Goal: Transaction & Acquisition: Purchase product/service

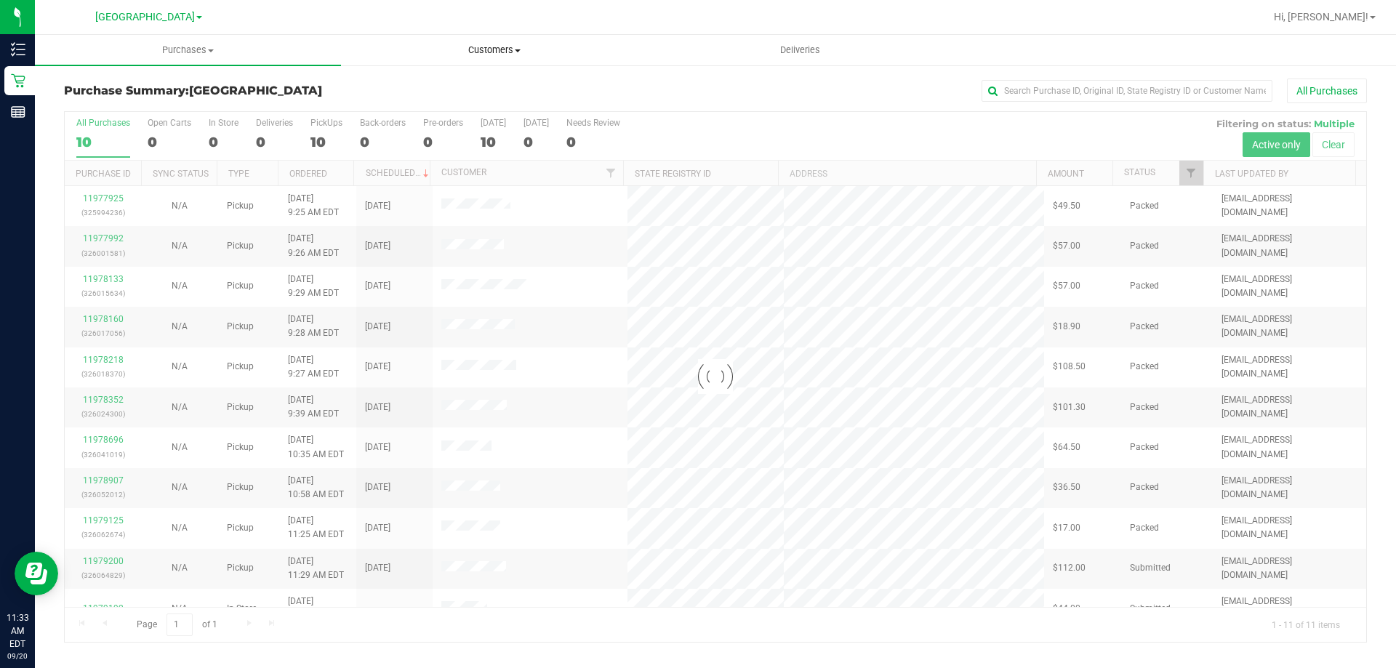
click at [516, 47] on span "Customers" at bounding box center [494, 50] width 305 height 13
click at [379, 91] on span "All customers" at bounding box center [393, 87] width 105 height 12
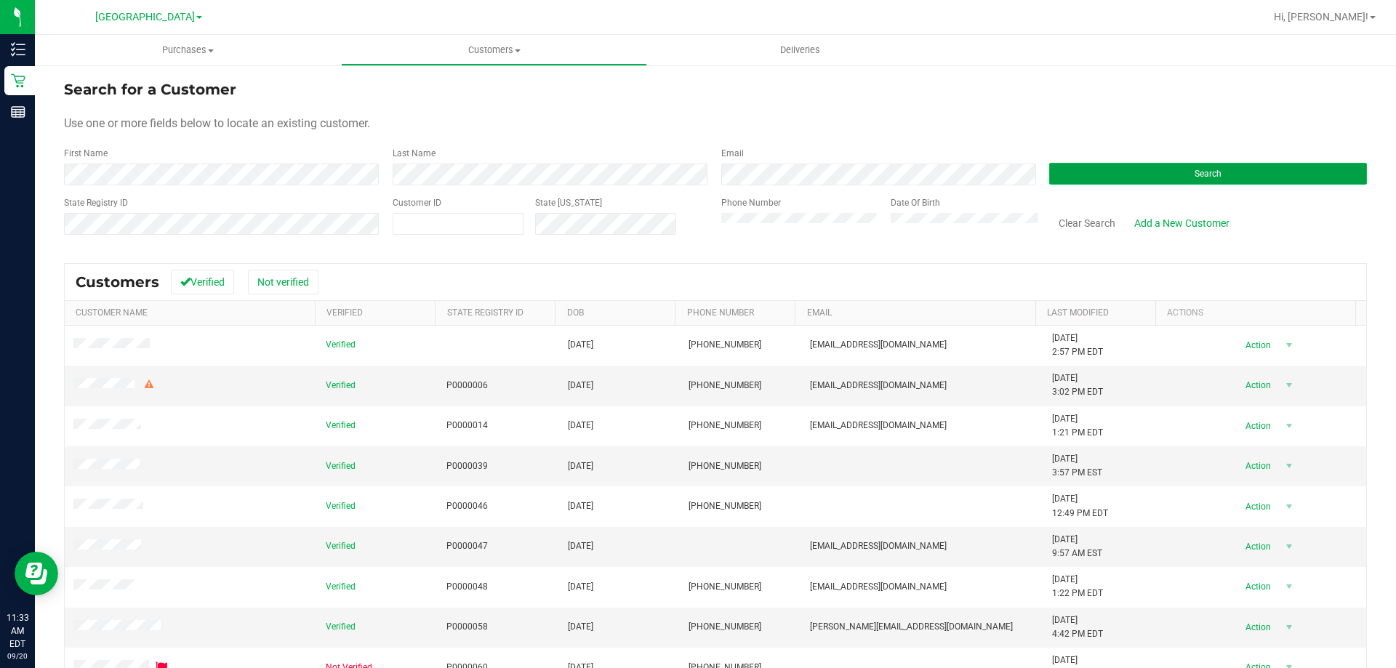
click at [1120, 168] on button "Search" at bounding box center [1209, 174] width 318 height 22
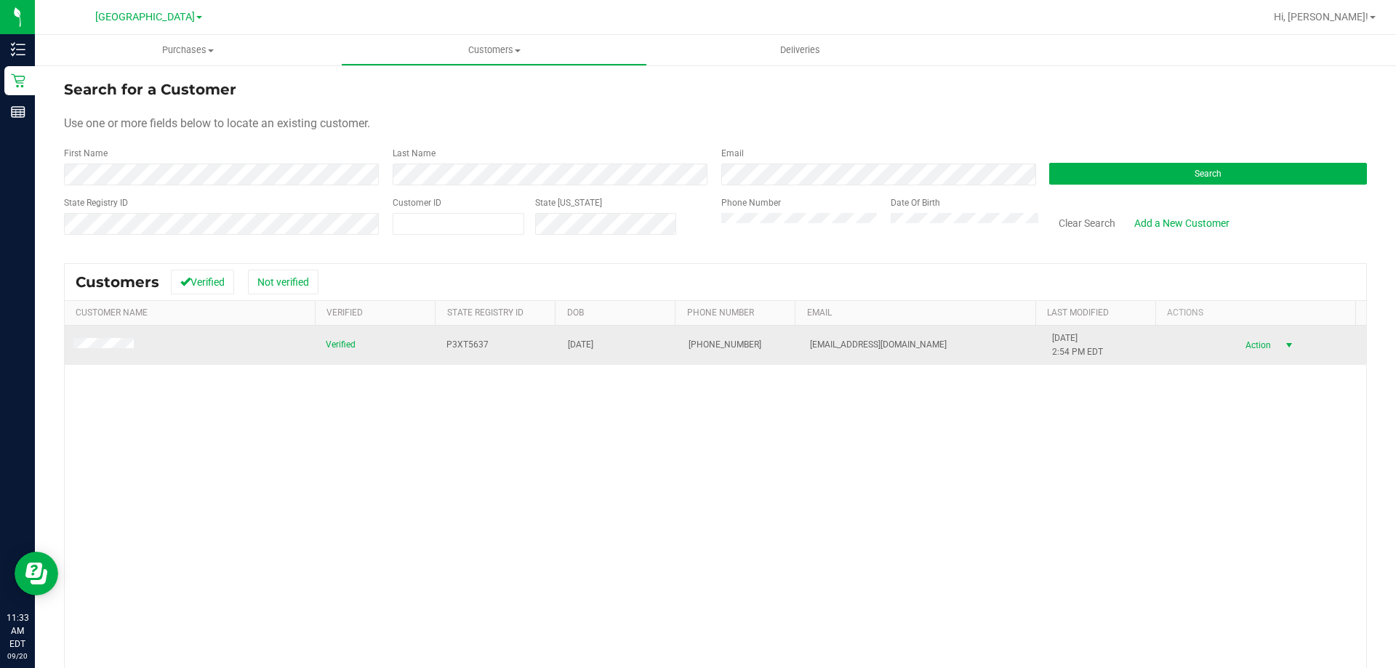
click at [1237, 342] on span "Action" at bounding box center [1256, 345] width 47 height 20
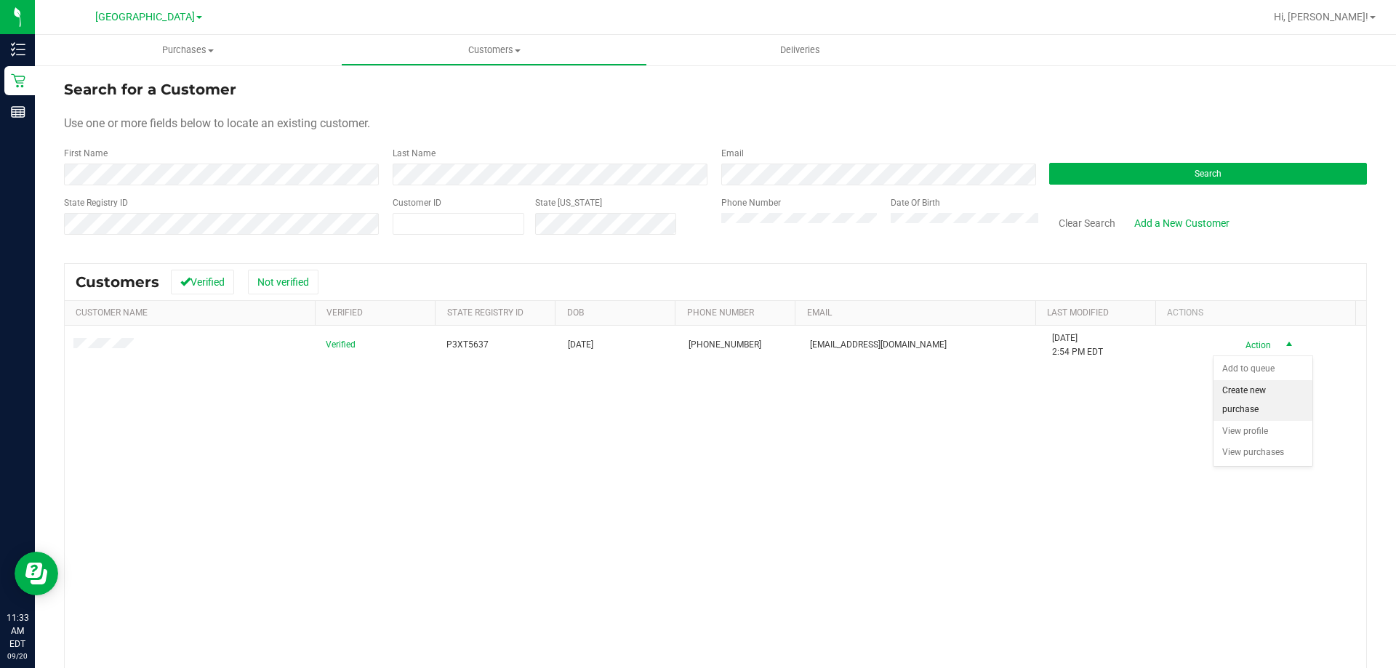
click at [1276, 404] on li "Create new purchase" at bounding box center [1263, 400] width 99 height 40
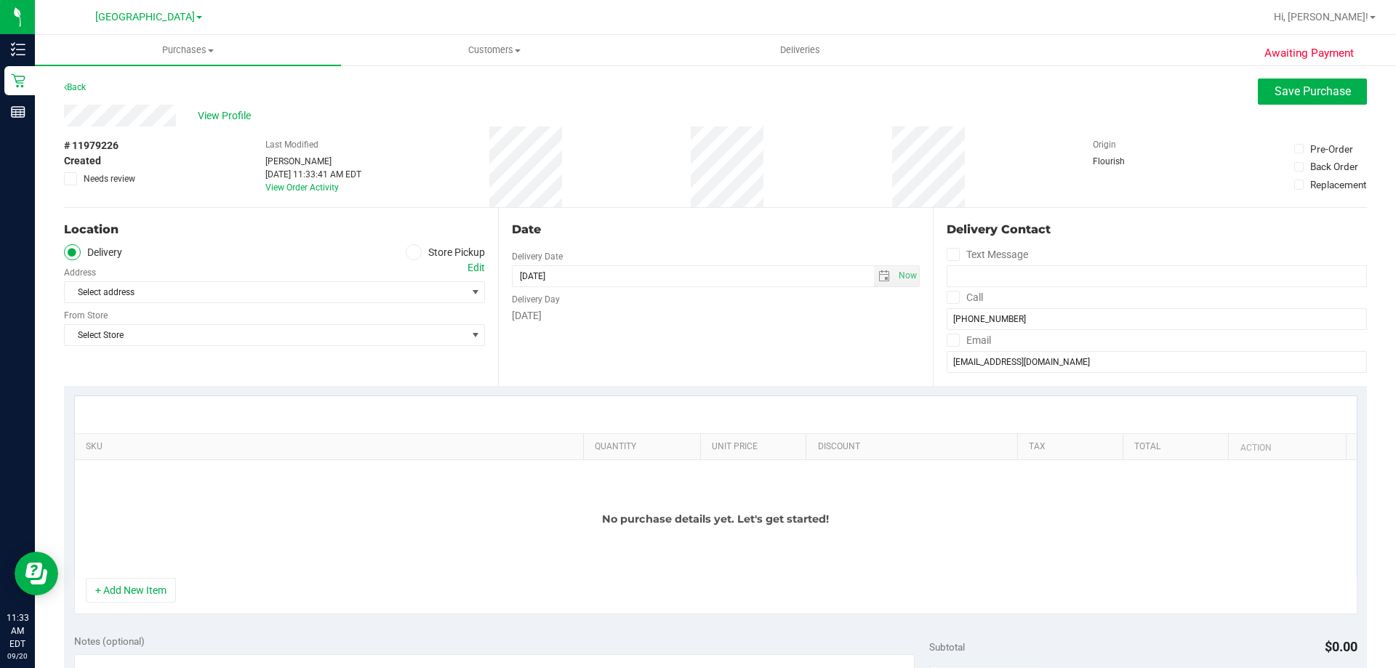
click at [411, 252] on icon at bounding box center [413, 252] width 9 height 0
click at [0, 0] on input "Store Pickup" at bounding box center [0, 0] width 0 height 0
click at [411, 292] on span "Select Store" at bounding box center [265, 292] width 401 height 20
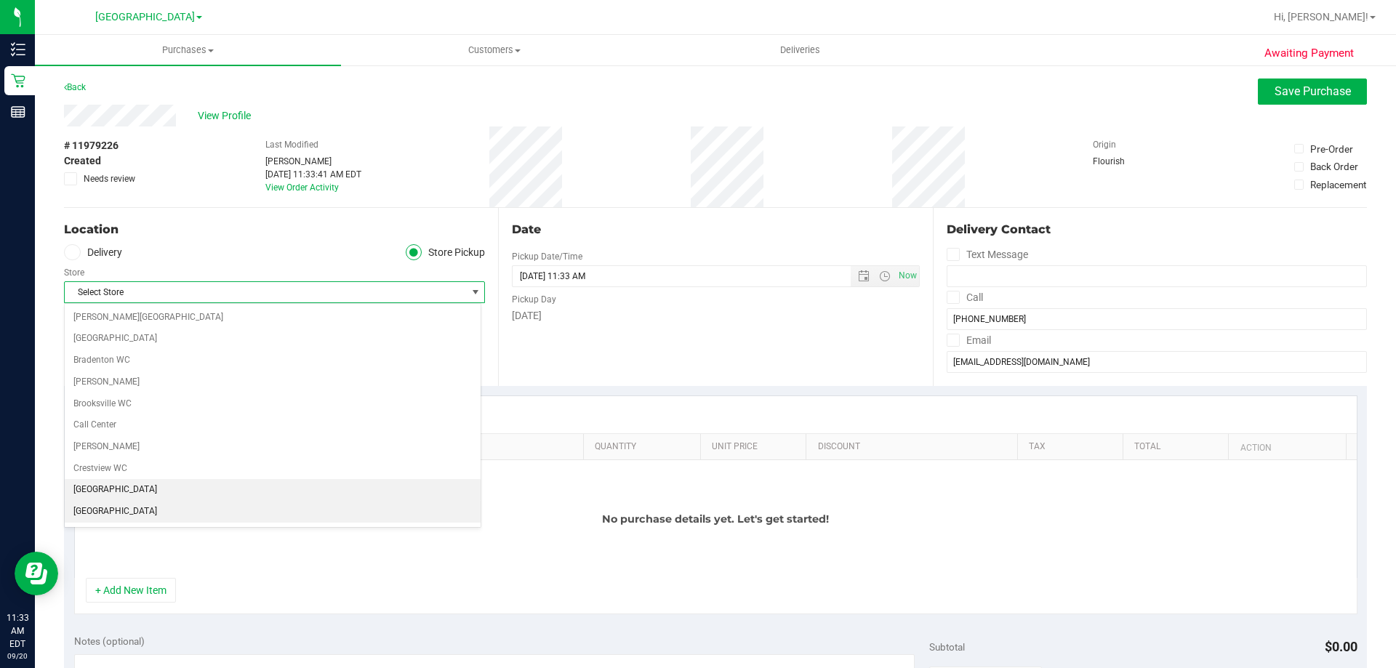
click at [139, 504] on li "[GEOGRAPHIC_DATA]" at bounding box center [273, 512] width 416 height 22
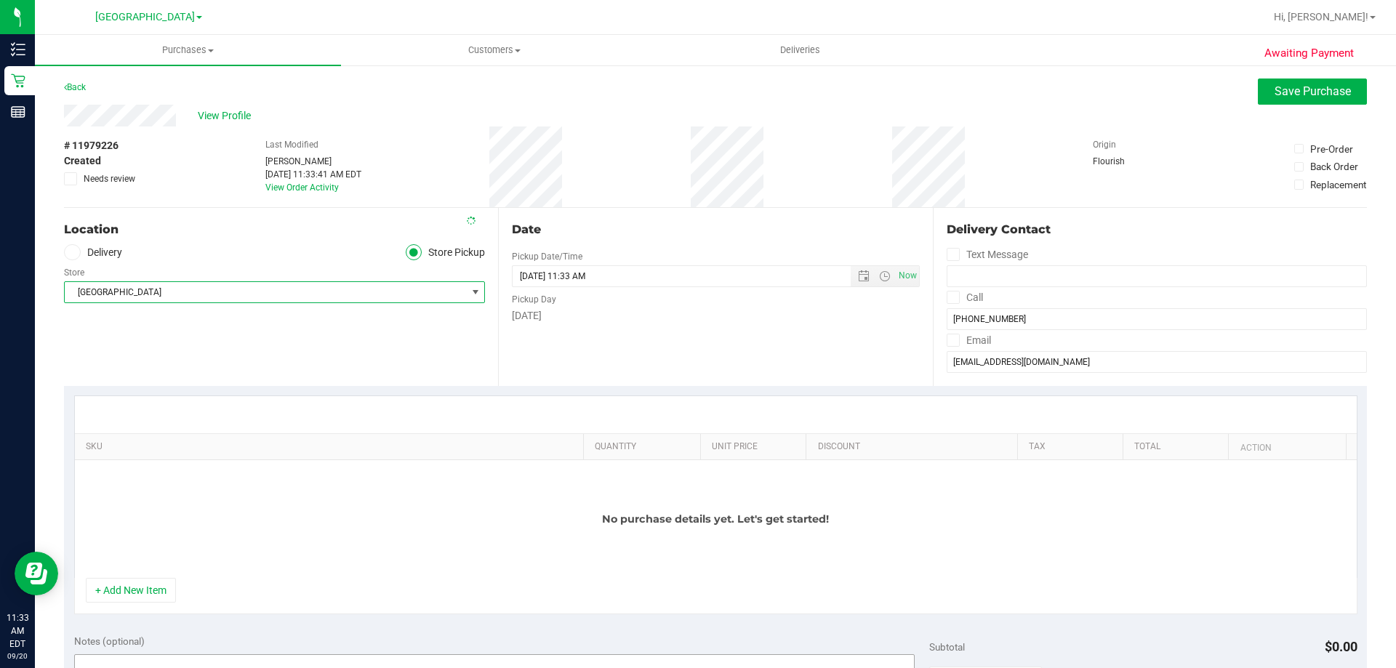
click at [135, 588] on button "+ Add New Item" at bounding box center [131, 590] width 90 height 25
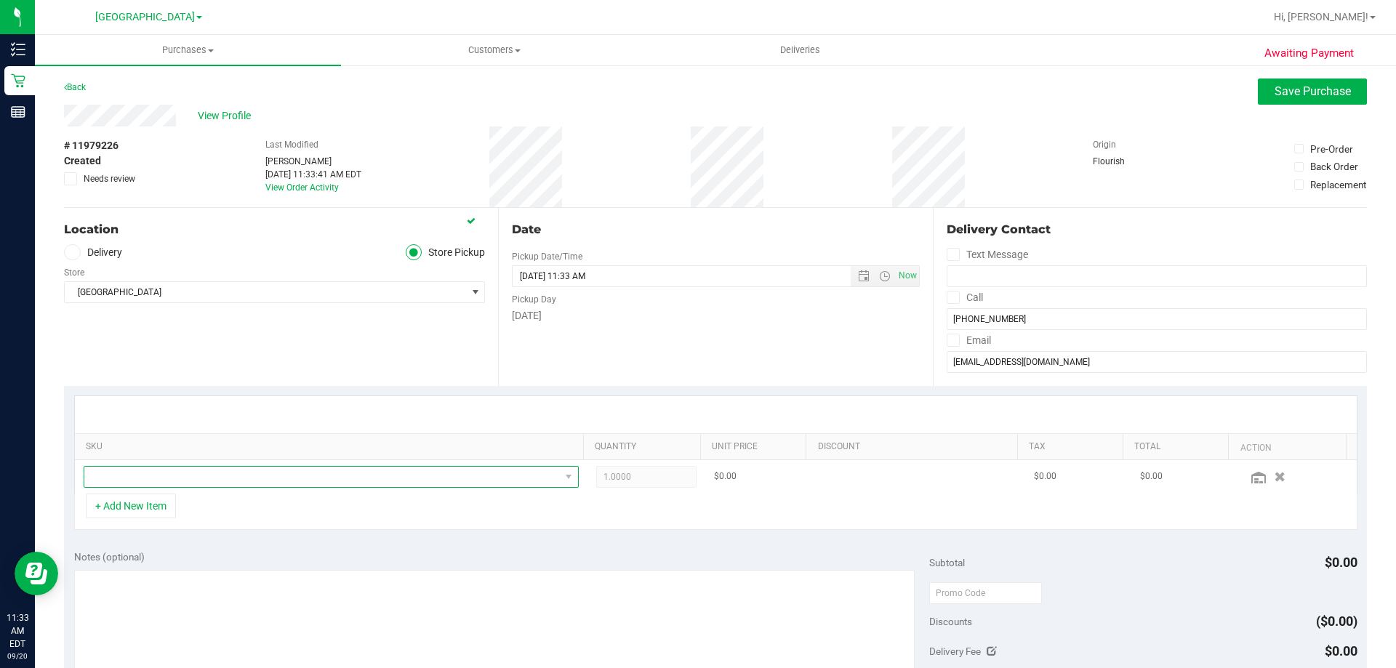
click at [168, 476] on span "NO DATA FOUND" at bounding box center [322, 477] width 476 height 20
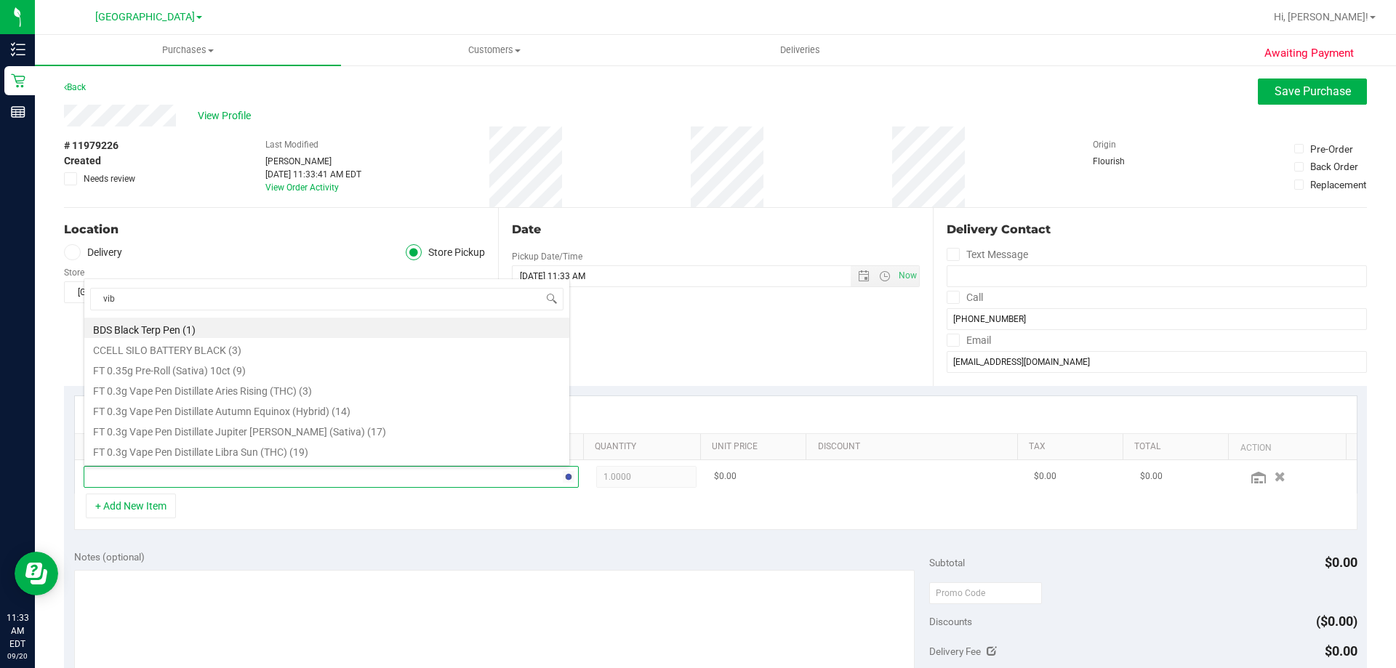
type input "vibe"
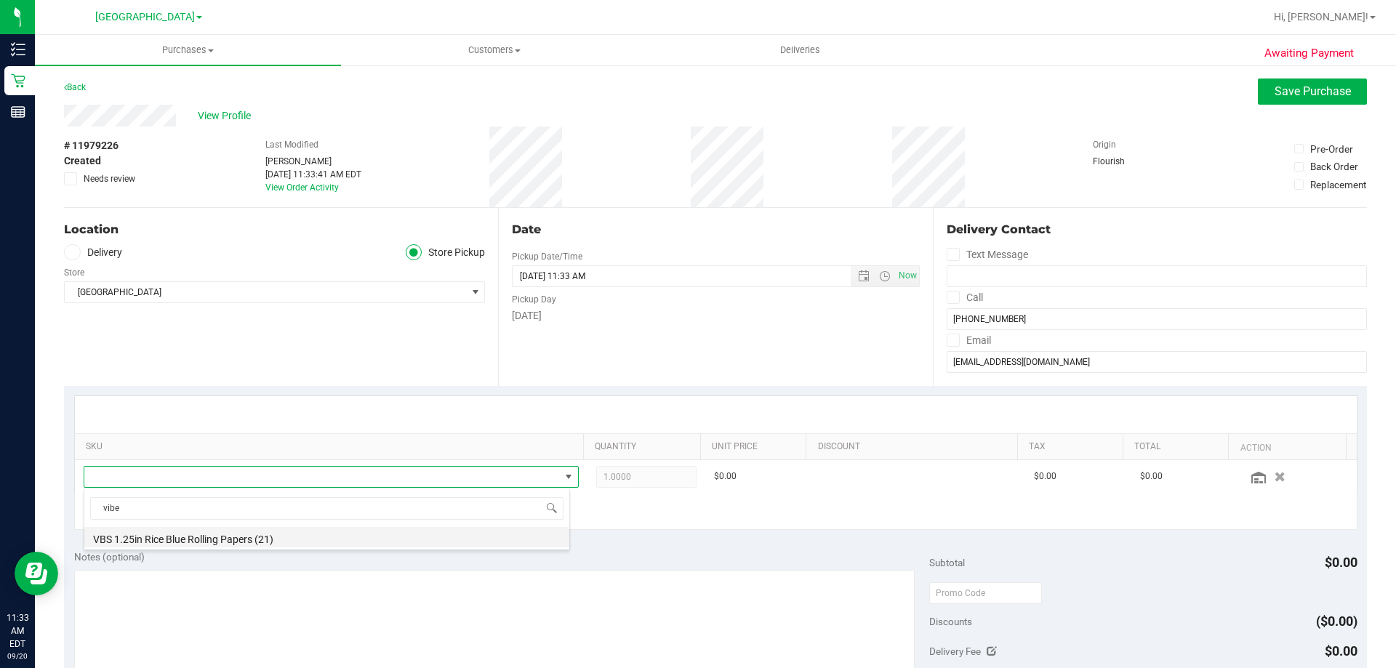
click at [239, 542] on li "VBS 1.25in Rice Blue Rolling Papers (21)" at bounding box center [326, 537] width 485 height 20
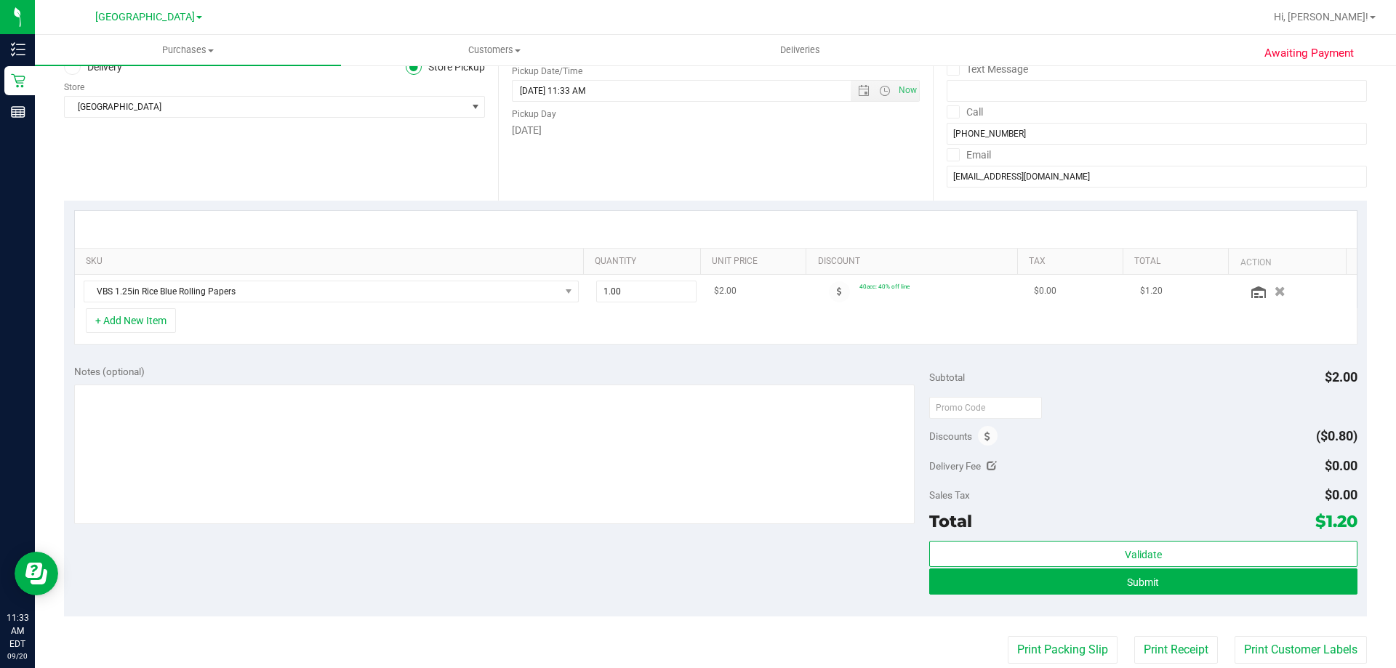
scroll to position [291, 0]
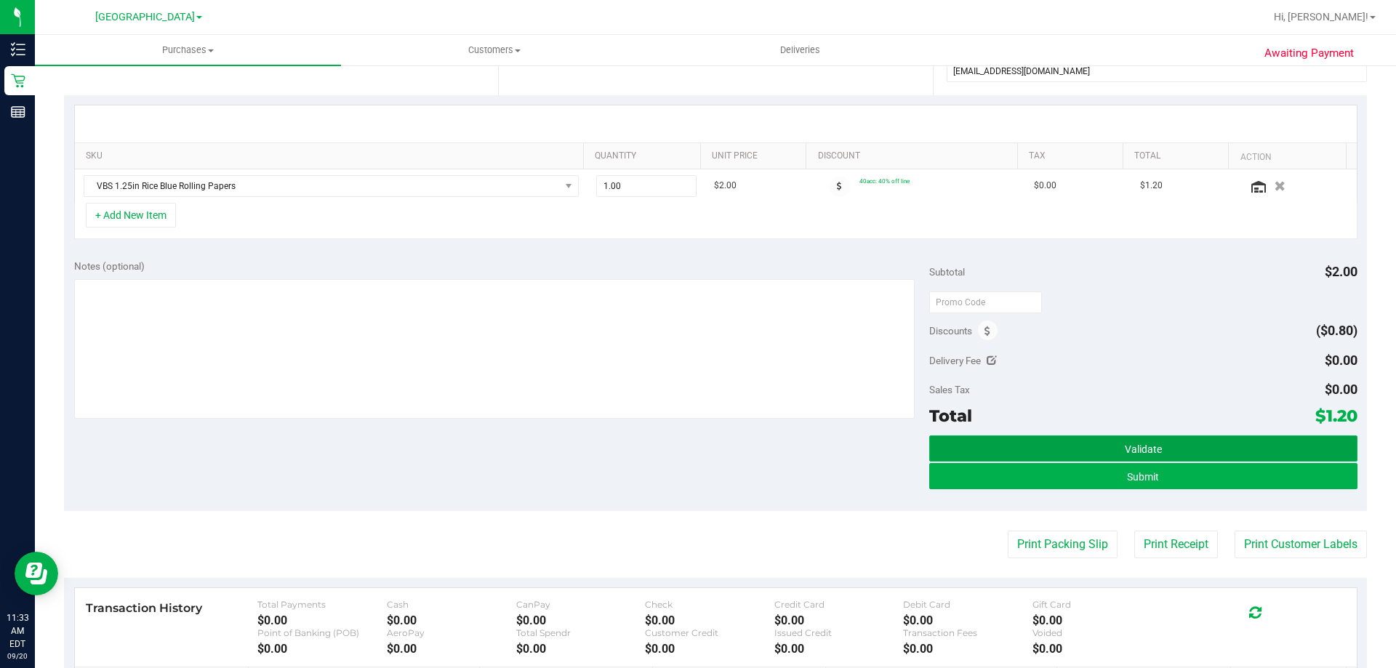
click at [1142, 449] on span "Validate" at bounding box center [1143, 450] width 37 height 12
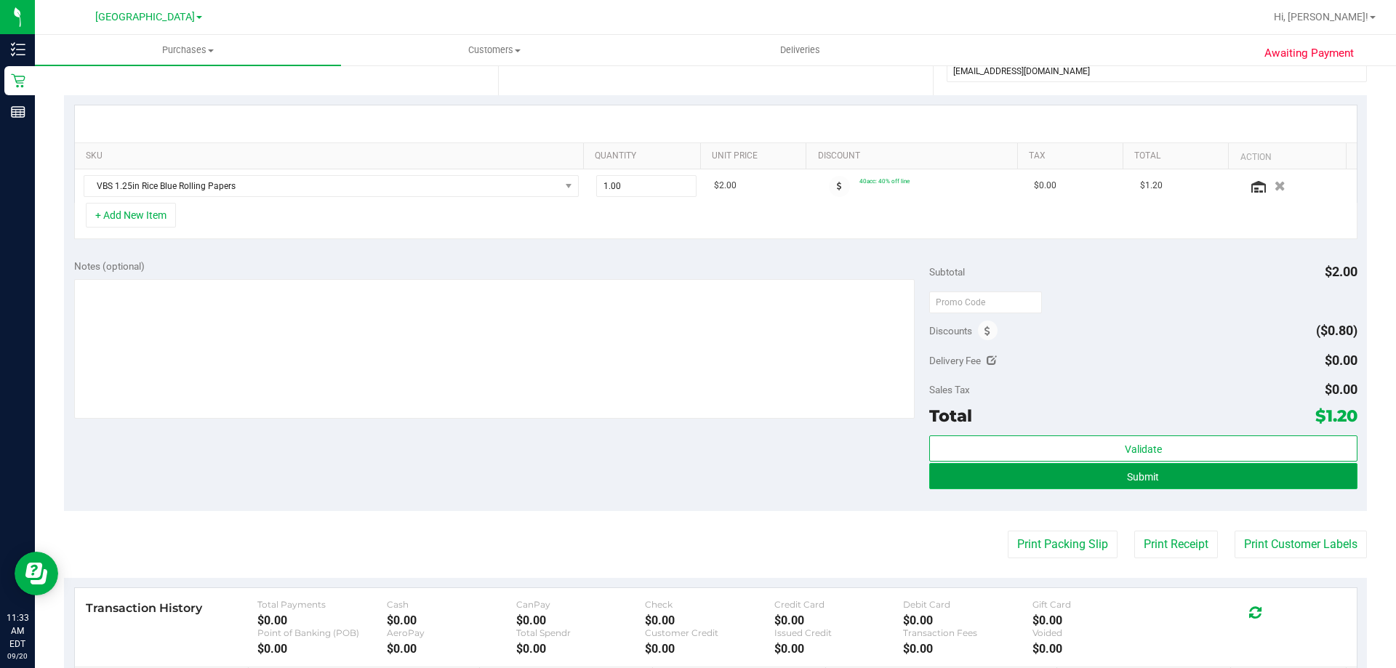
click at [1133, 476] on span "Submit" at bounding box center [1143, 477] width 32 height 12
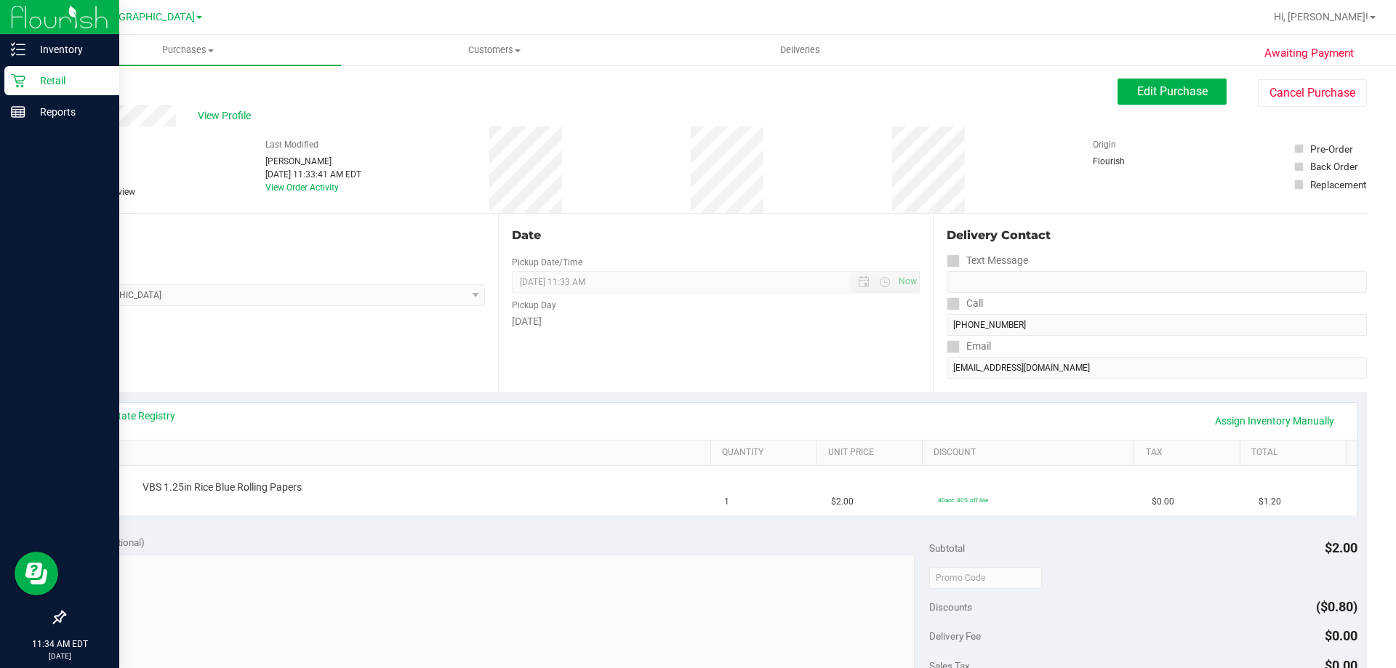
click at [27, 79] on p "Retail" at bounding box center [68, 80] width 87 height 17
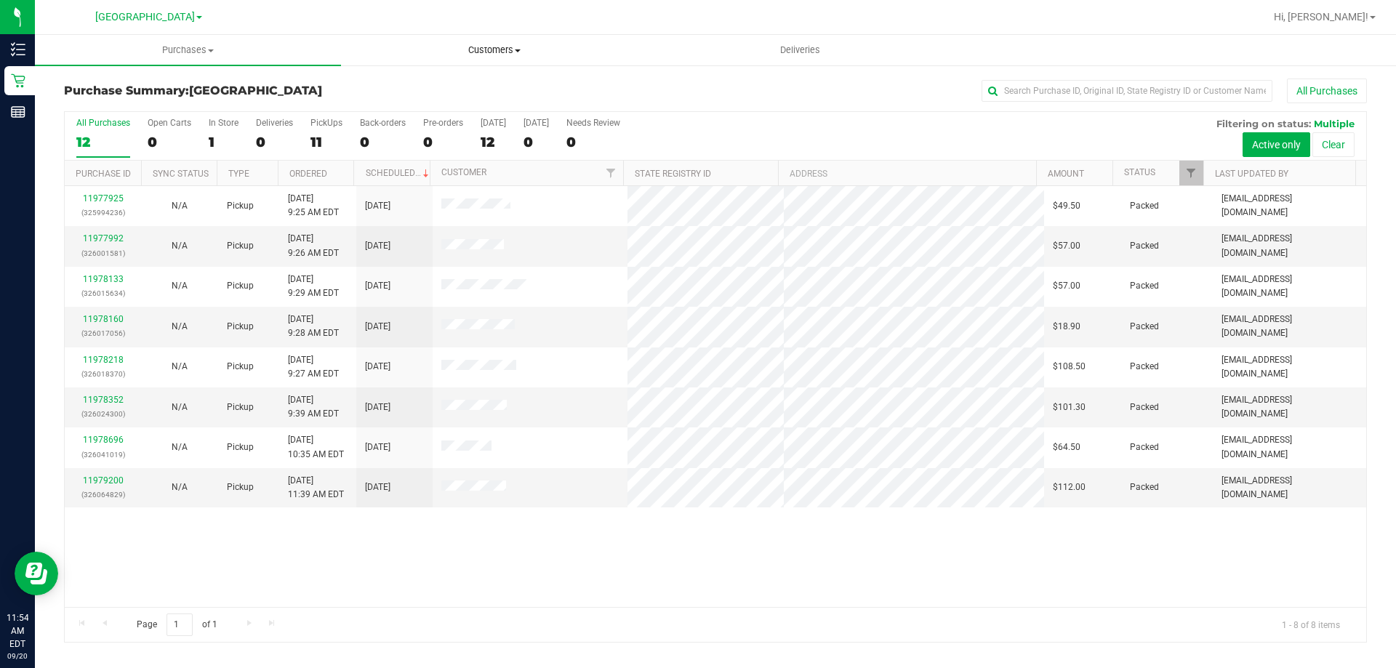
click at [500, 52] on span "Customers" at bounding box center [494, 50] width 305 height 13
click at [386, 93] on span "All customers" at bounding box center [393, 87] width 105 height 12
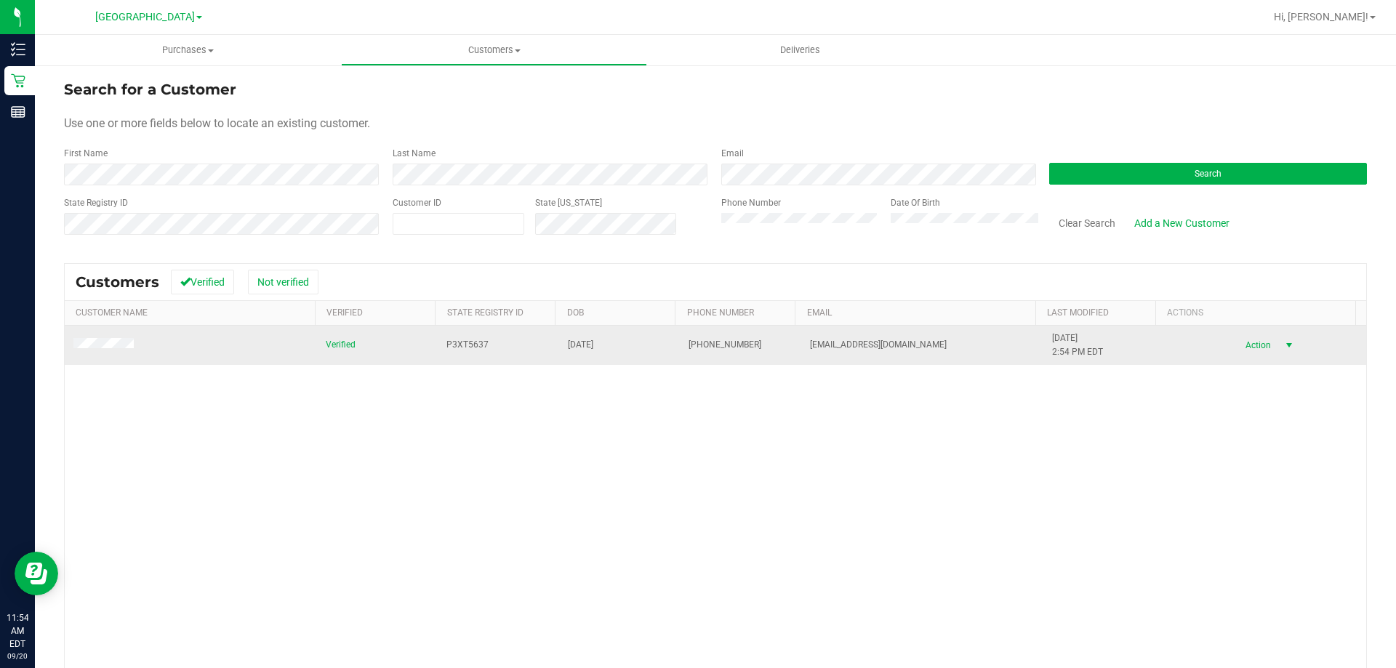
click at [1248, 347] on span "Action" at bounding box center [1256, 345] width 47 height 20
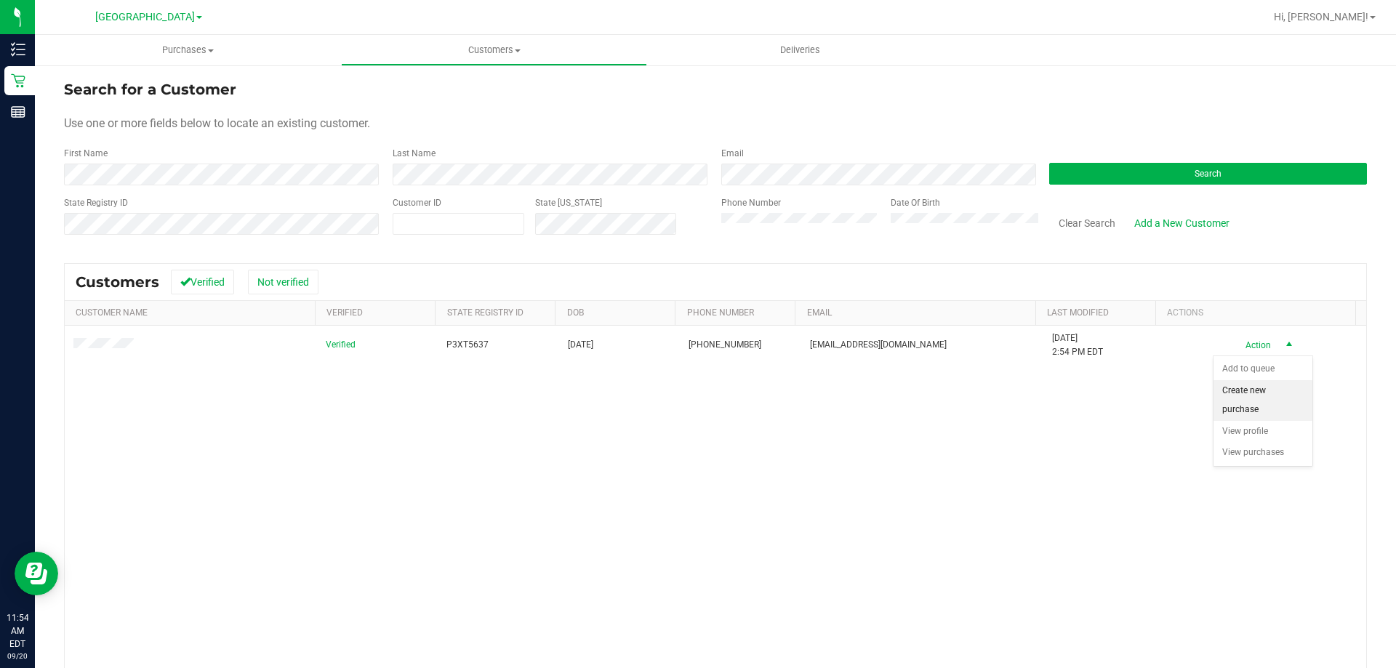
click at [1250, 396] on li "Create new purchase" at bounding box center [1263, 400] width 99 height 40
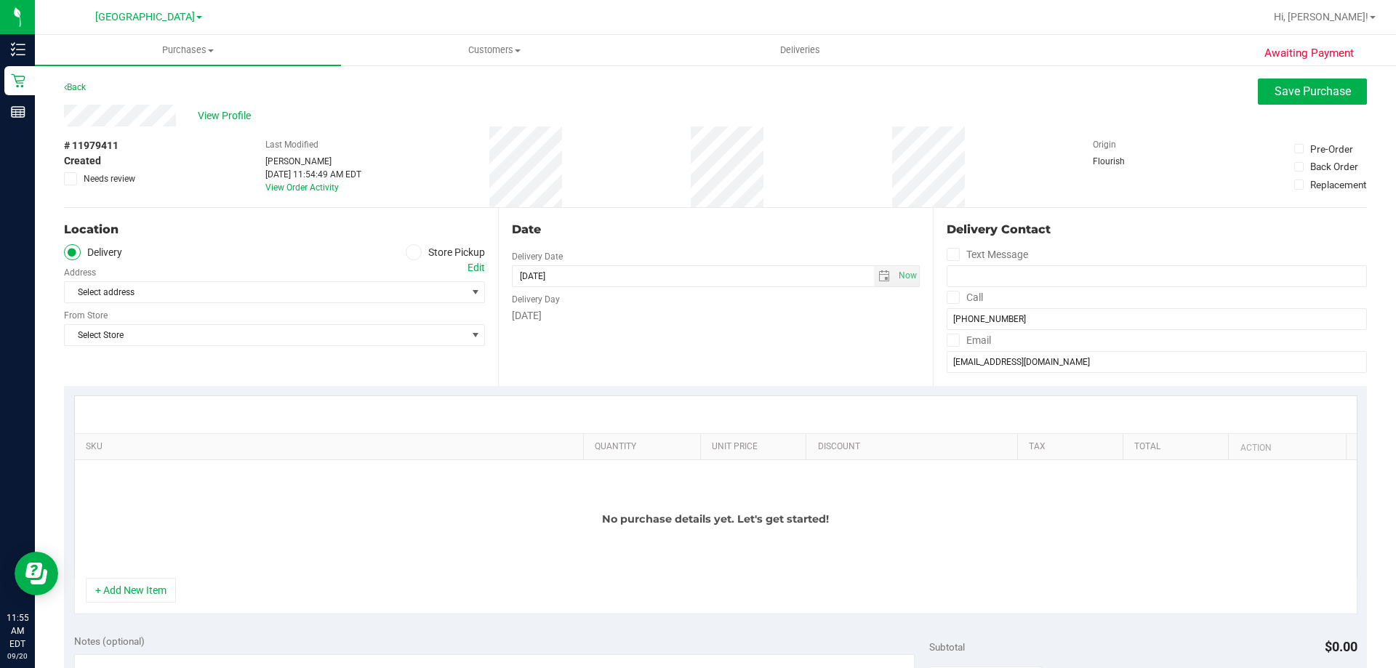
click at [434, 246] on label "Store Pickup" at bounding box center [446, 252] width 80 height 17
click at [0, 0] on input "Store Pickup" at bounding box center [0, 0] width 0 height 0
click at [136, 314] on div "Location Delivery Store Pickup Store Select Store Select Store [PERSON_NAME][GE…" at bounding box center [281, 297] width 434 height 178
click at [135, 323] on div "Location Delivery Store Pickup Store Select Store Select Store [PERSON_NAME][GE…" at bounding box center [281, 297] width 434 height 178
click at [100, 296] on span "Select Store" at bounding box center [265, 292] width 401 height 20
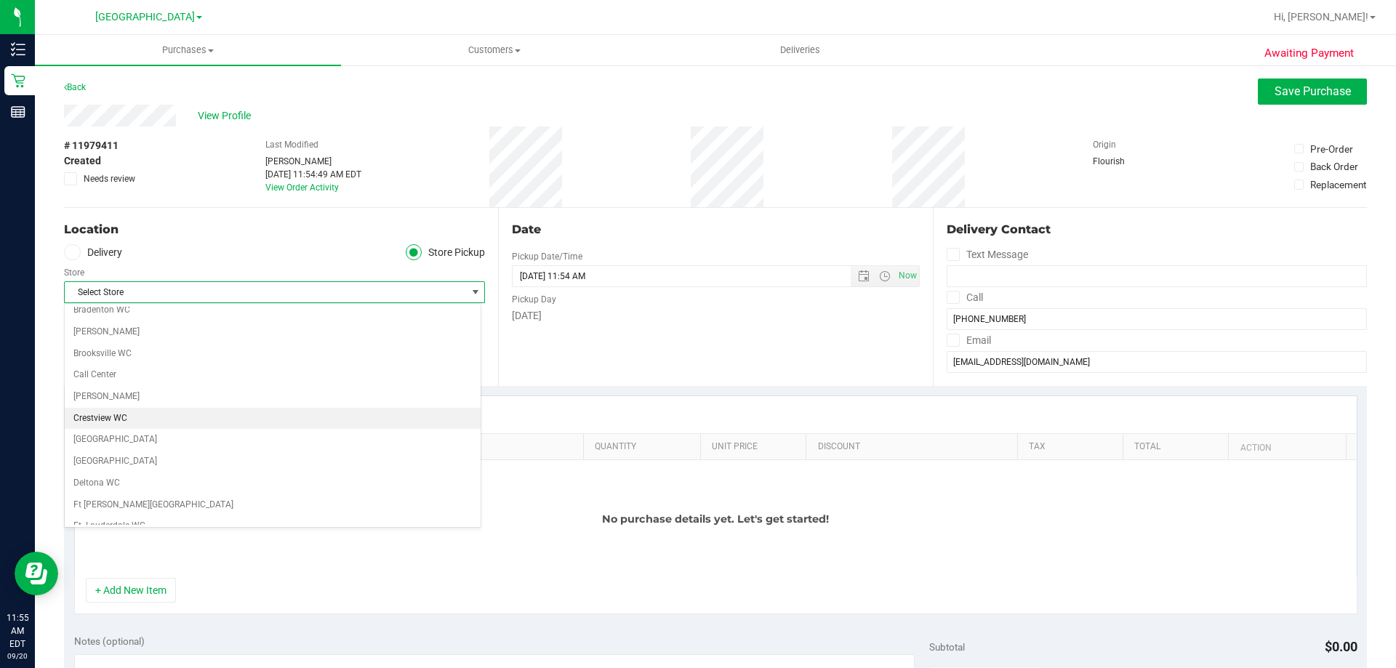
scroll to position [73, 0]
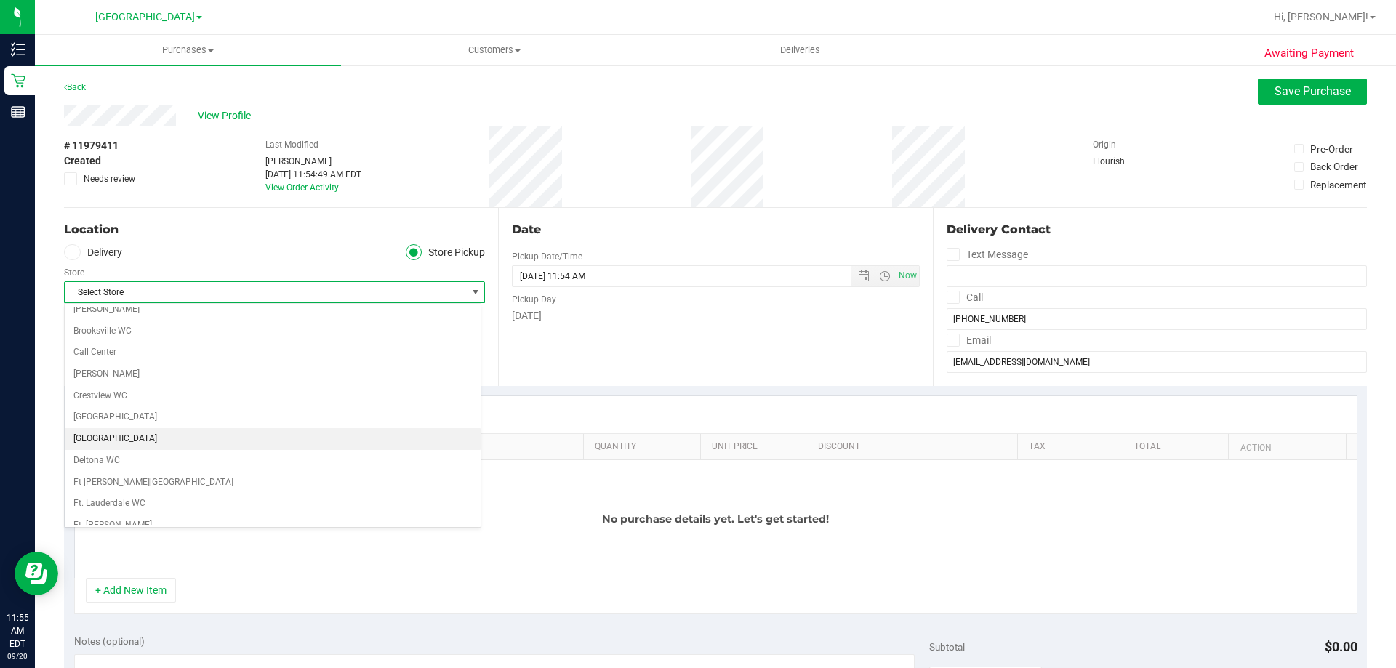
click at [107, 436] on li "[GEOGRAPHIC_DATA]" at bounding box center [273, 439] width 416 height 22
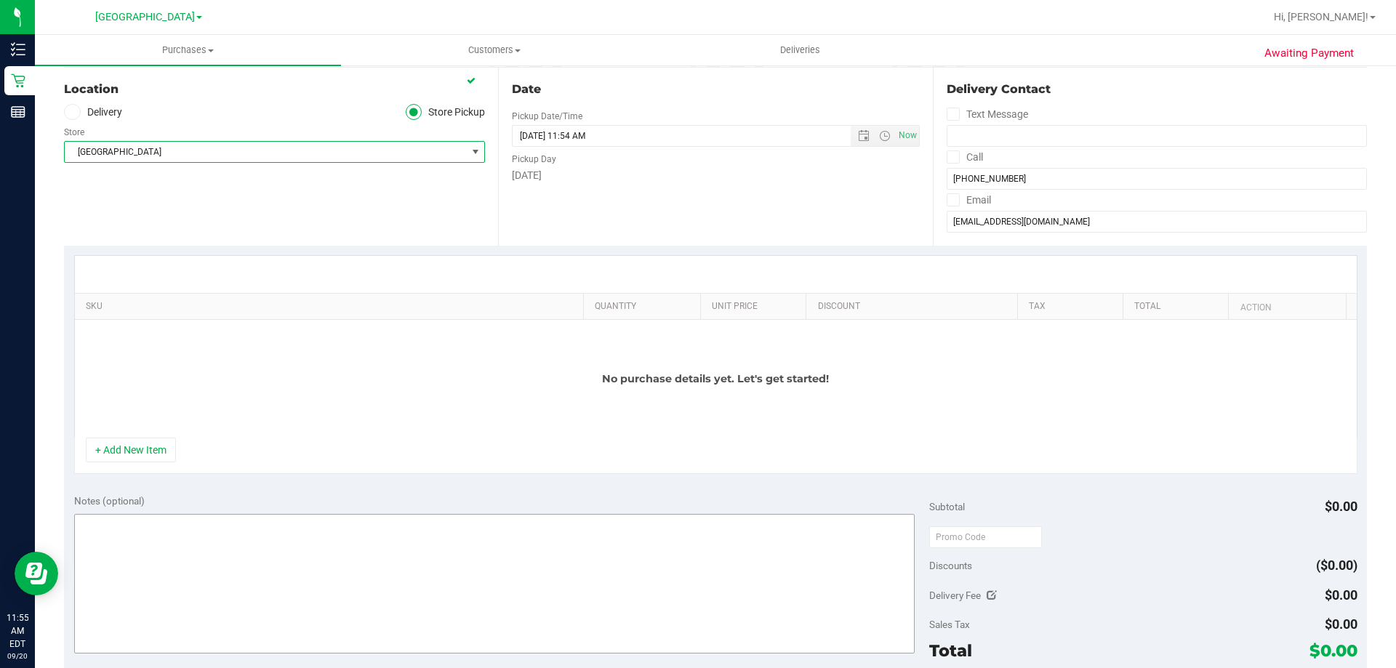
scroll to position [145, 0]
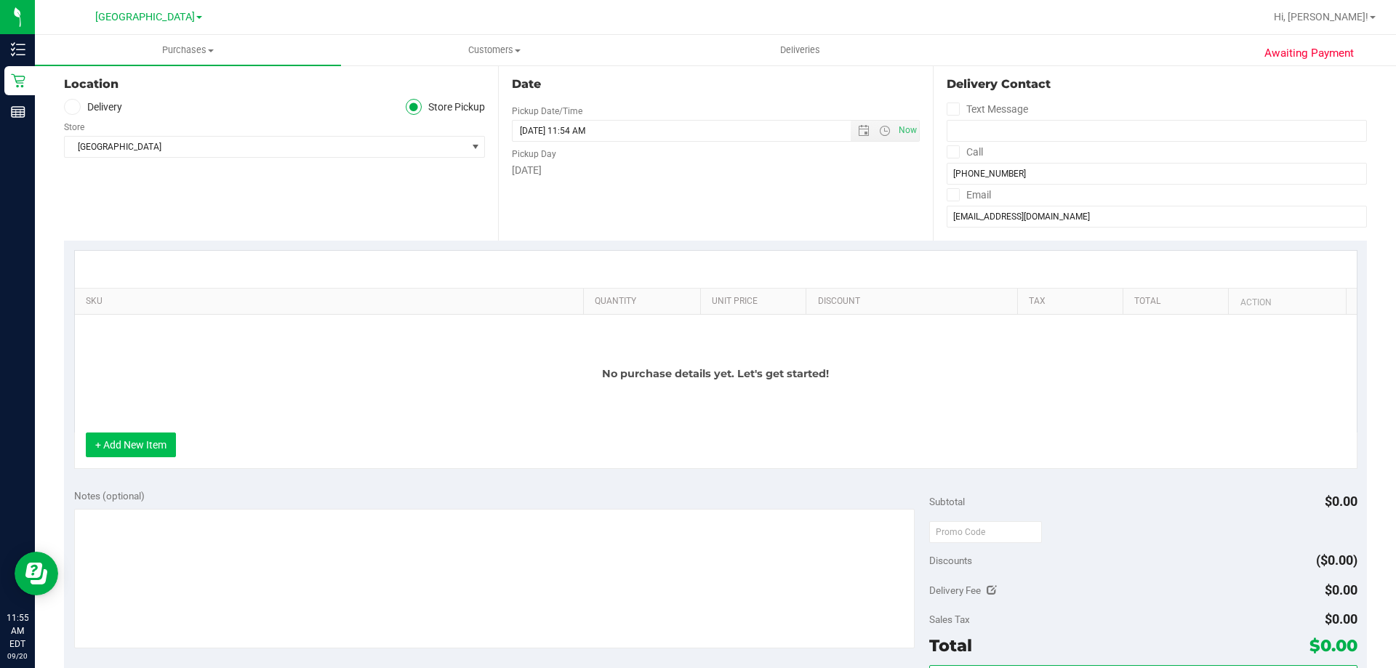
click at [152, 447] on button "+ Add New Item" at bounding box center [131, 445] width 90 height 25
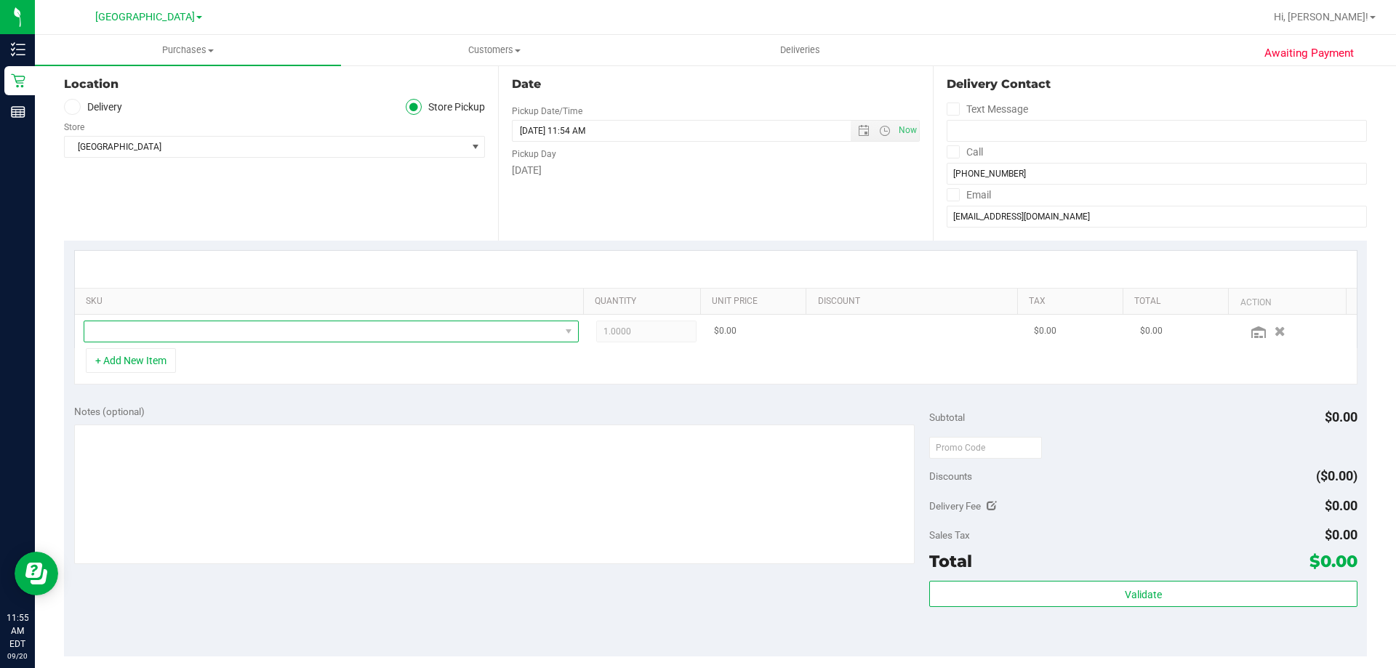
click at [169, 329] on span "NO DATA FOUND" at bounding box center [322, 331] width 476 height 20
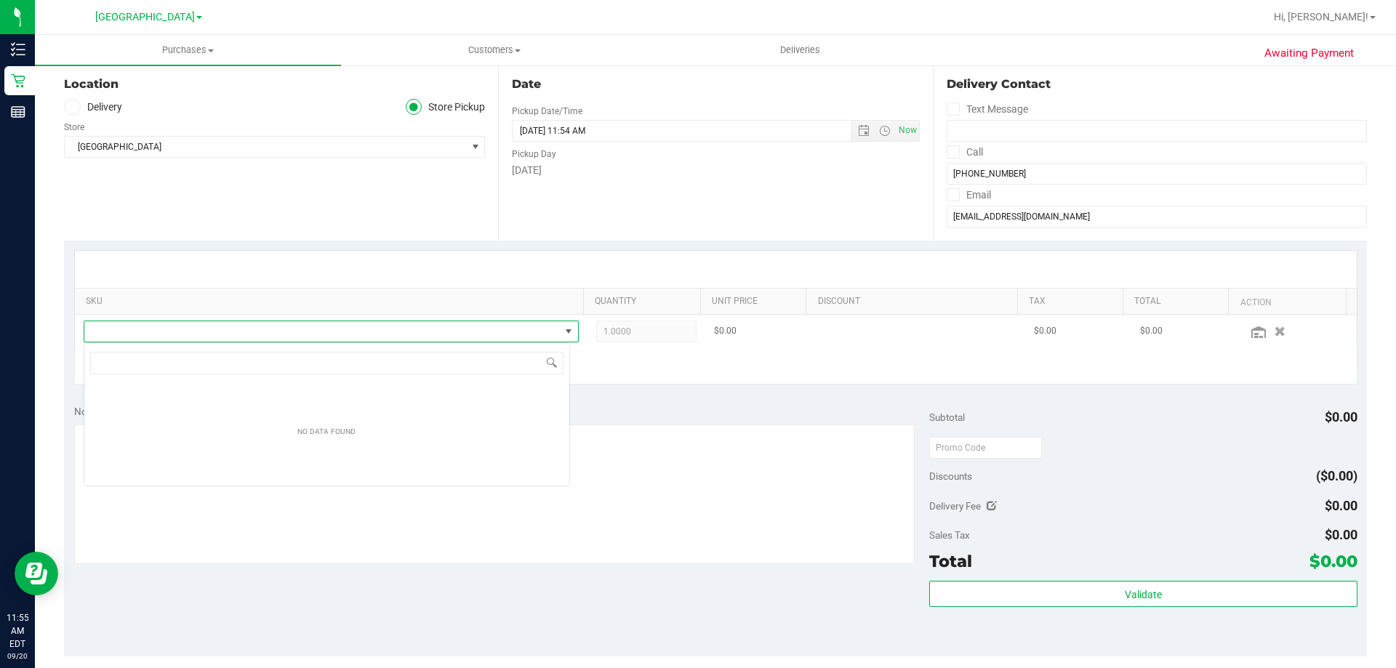
scroll to position [22, 487]
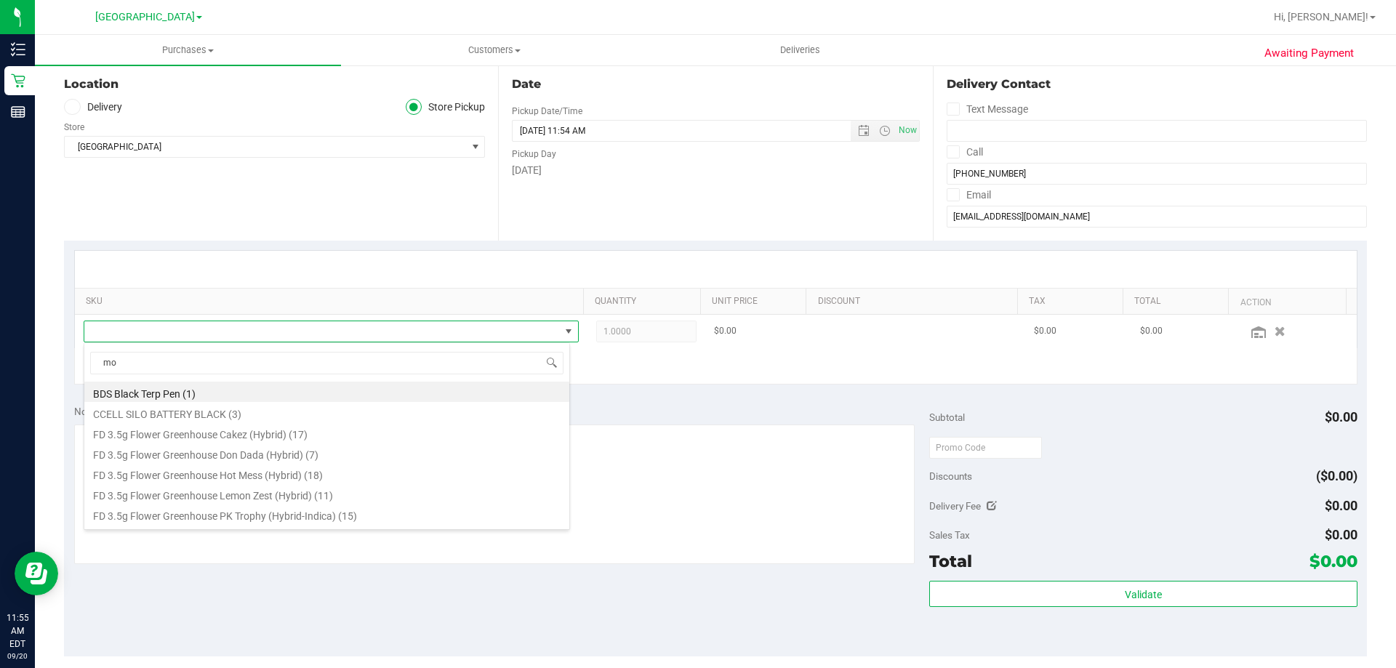
type input "mot"
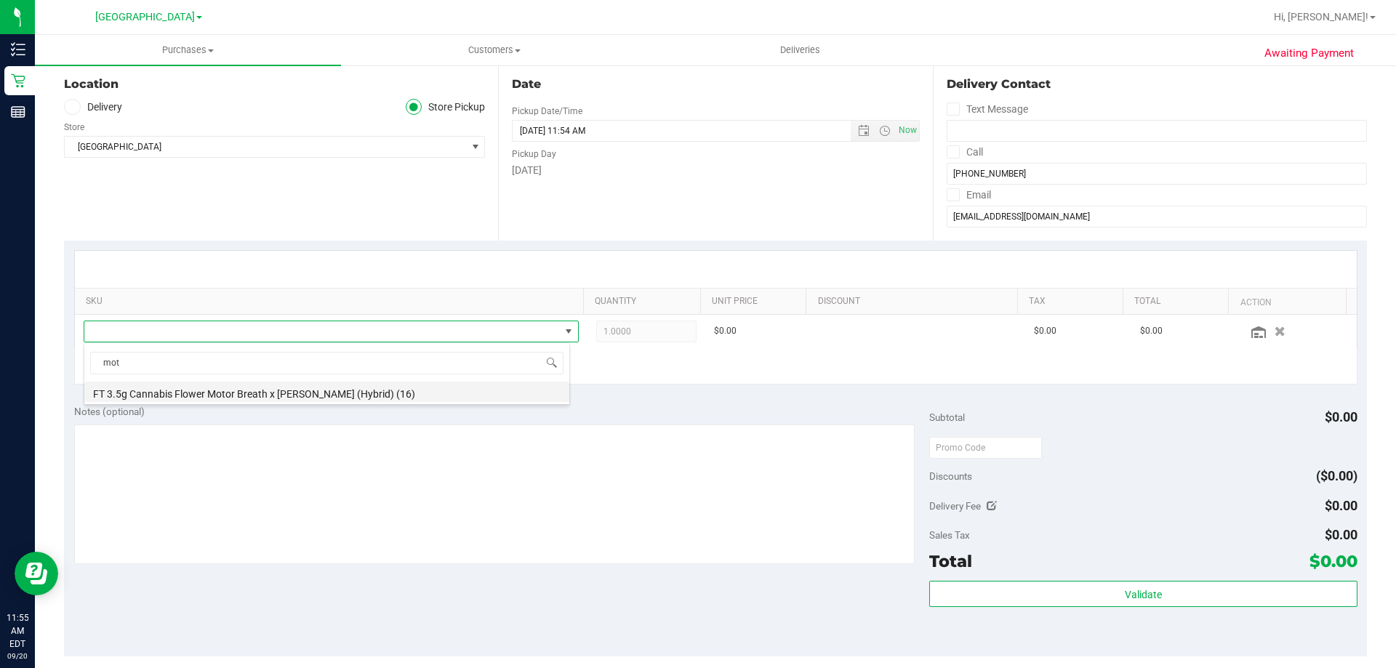
click at [302, 393] on li "FT 3.5g Cannabis Flower Motor Breath x [PERSON_NAME] (Hybrid) (16)" at bounding box center [326, 392] width 485 height 20
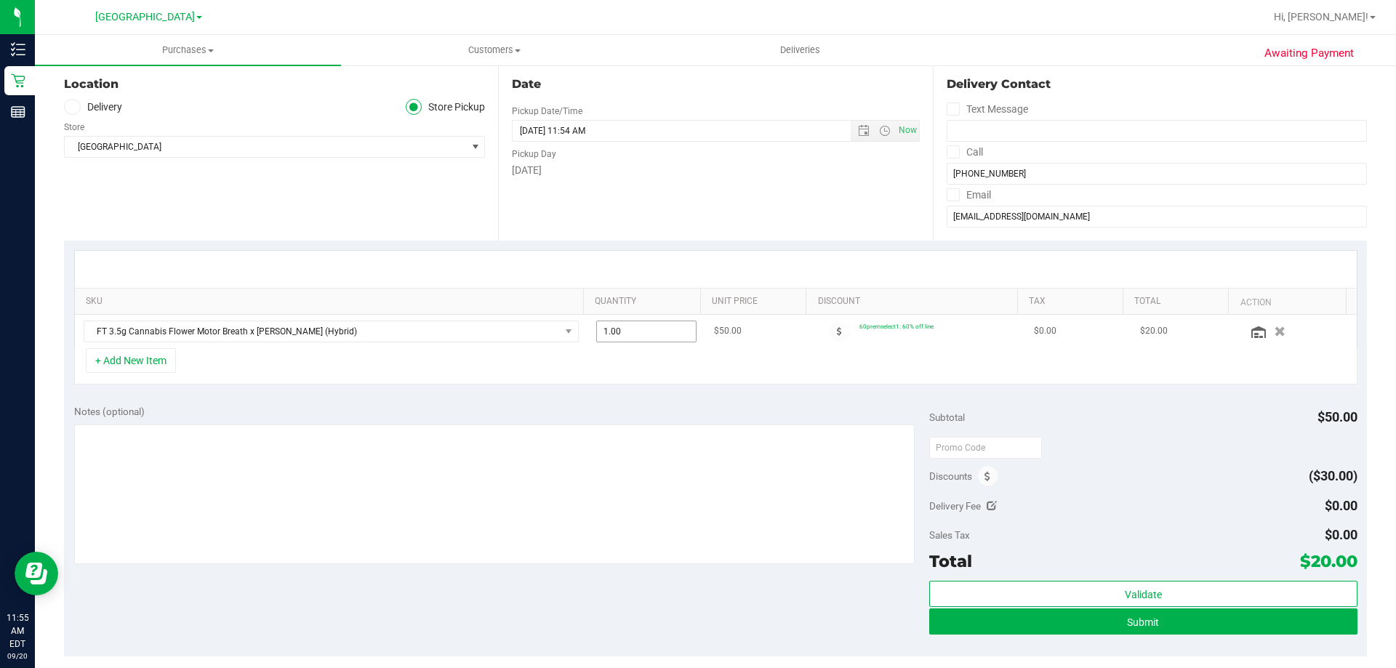
click at [641, 326] on span "1.00 1" at bounding box center [646, 332] width 101 height 22
click at [641, 326] on input "1" at bounding box center [647, 331] width 100 height 20
type input "4"
click at [968, 263] on div at bounding box center [716, 269] width 1282 height 37
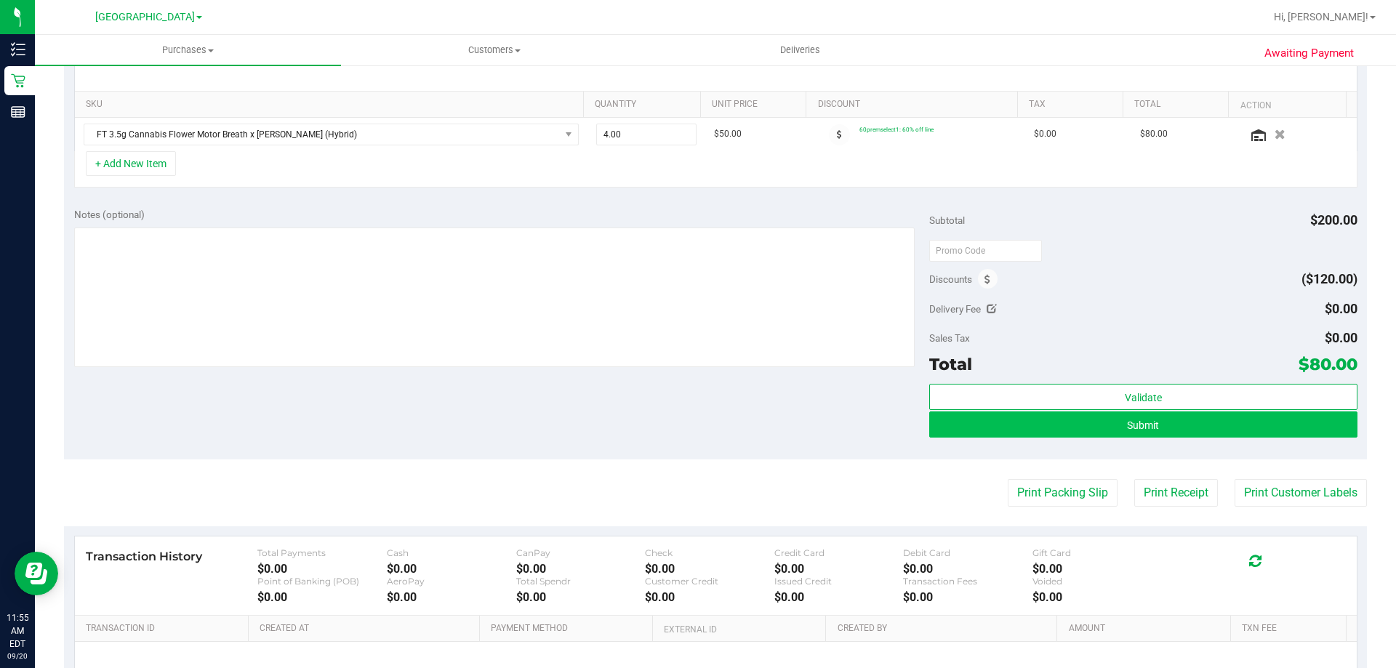
scroll to position [364, 0]
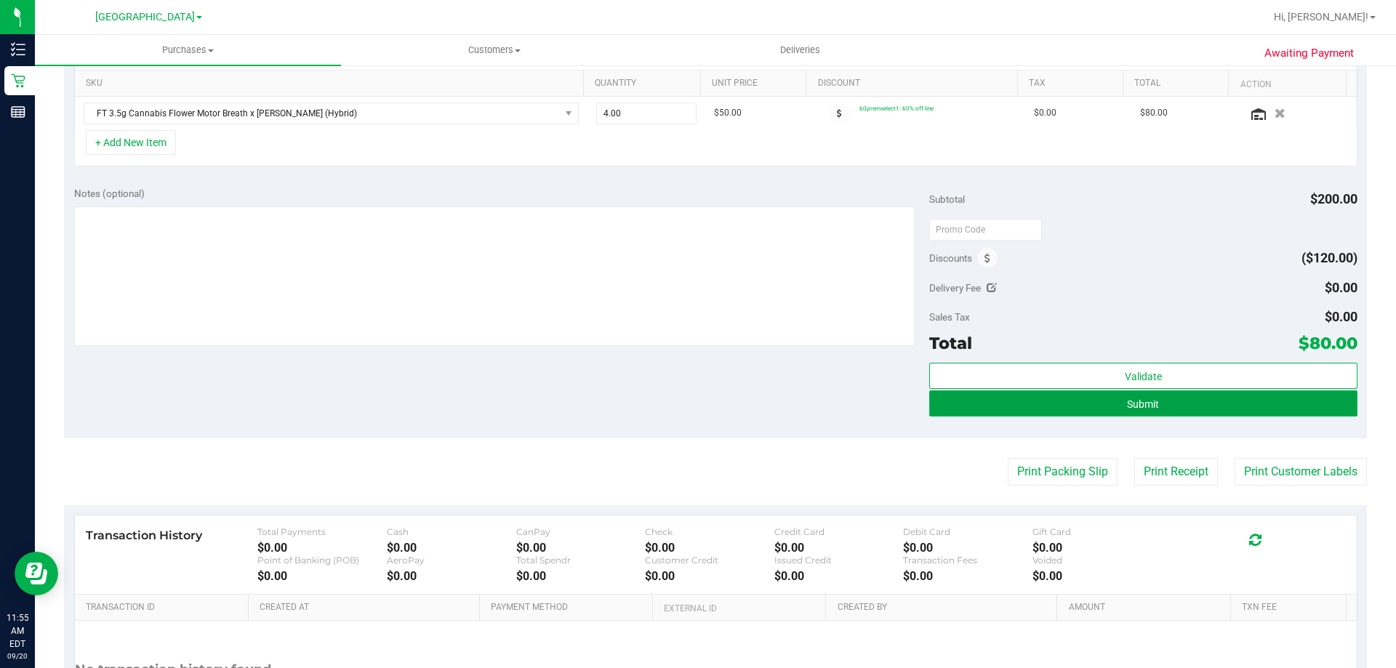
click at [1033, 402] on button "Submit" at bounding box center [1143, 404] width 428 height 26
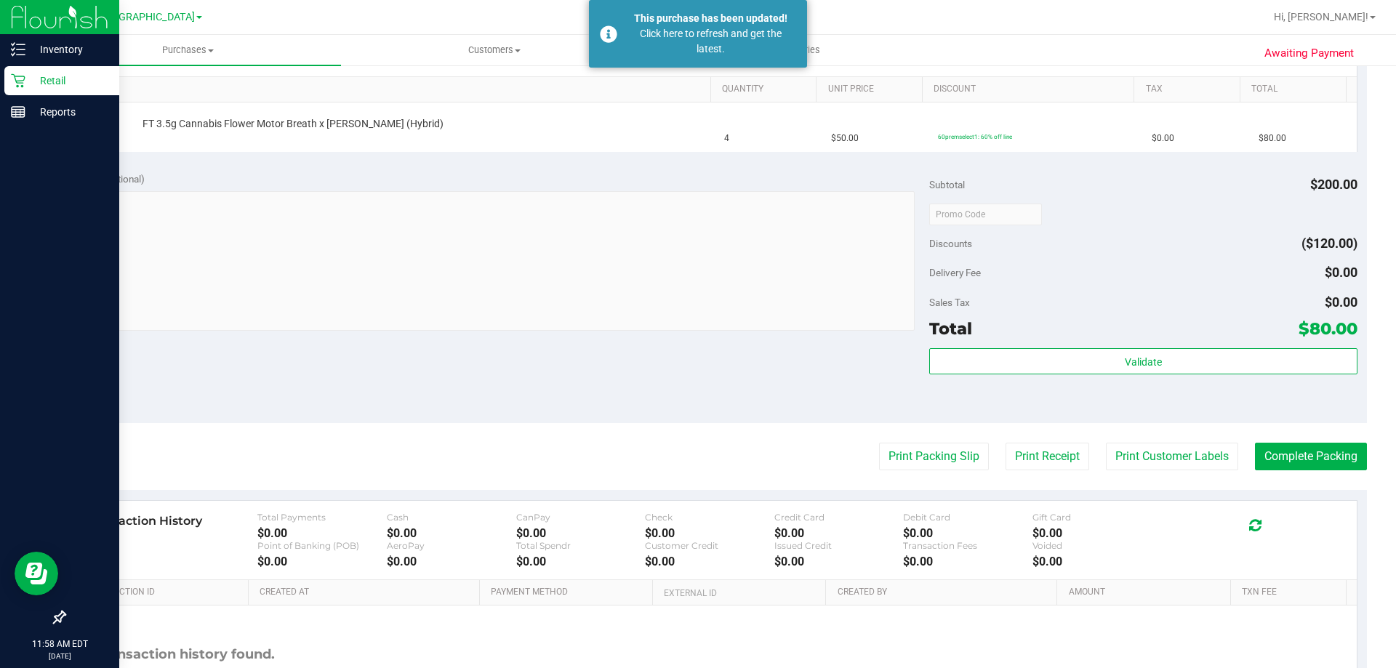
click at [57, 84] on p "Retail" at bounding box center [68, 80] width 87 height 17
